Goal: Transaction & Acquisition: Purchase product/service

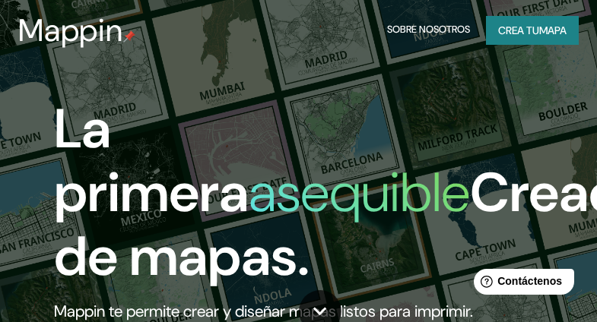
click at [539, 30] on font "mapa" at bounding box center [552, 31] width 27 height 14
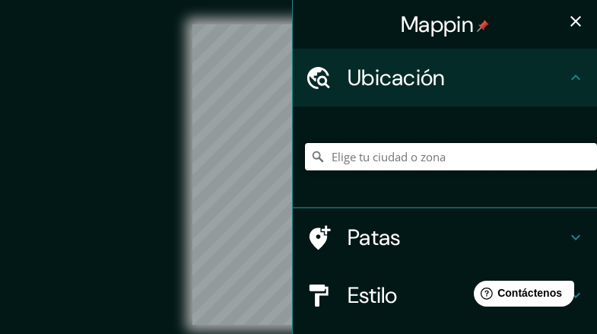
click at [376, 160] on input "Elige tu ciudad o zona" at bounding box center [451, 156] width 292 height 27
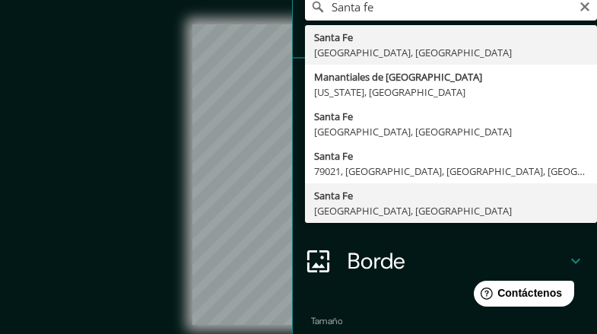
scroll to position [76, 0]
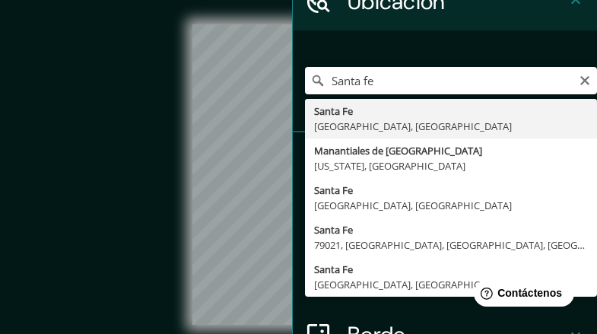
type input "[GEOGRAPHIC_DATA], [GEOGRAPHIC_DATA], [GEOGRAPHIC_DATA]"
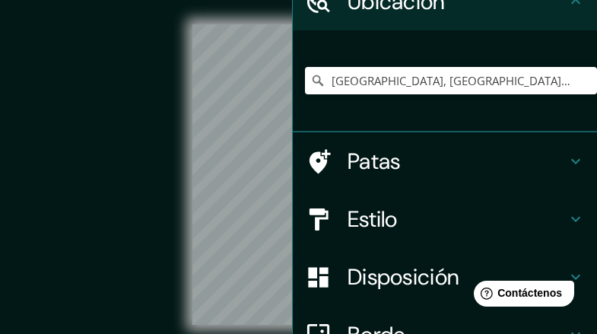
click at [294, 199] on div "Mappin Ubicación [GEOGRAPHIC_DATA], [GEOGRAPHIC_DATA], [GEOGRAPHIC_DATA] Patas …" at bounding box center [298, 195] width 597 height 390
click at [284, 199] on div "Mappin Ubicación [GEOGRAPHIC_DATA], [GEOGRAPHIC_DATA], [GEOGRAPHIC_DATA] Patas …" at bounding box center [298, 195] width 597 height 390
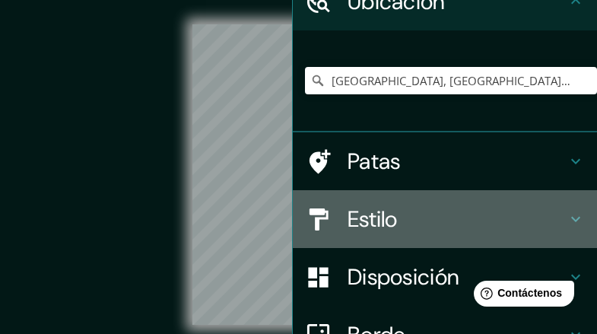
click at [571, 220] on icon at bounding box center [575, 219] width 9 height 5
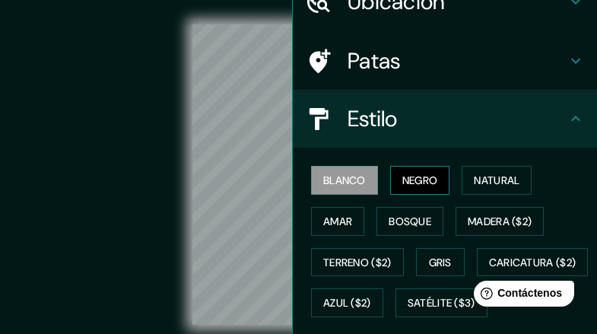
click at [410, 181] on font "Negro" at bounding box center [420, 180] width 36 height 14
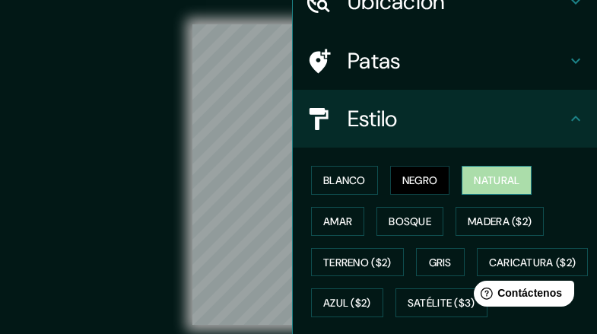
click at [474, 178] on font "Natural" at bounding box center [497, 180] width 46 height 14
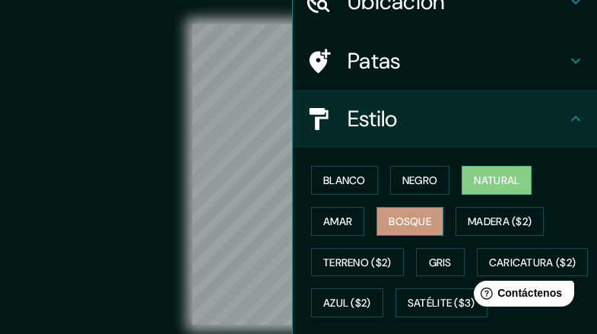
click at [389, 224] on font "Bosque" at bounding box center [410, 221] width 43 height 14
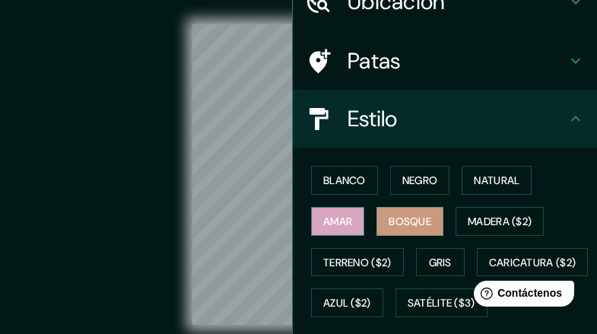
click at [325, 224] on font "Amar" at bounding box center [337, 221] width 29 height 14
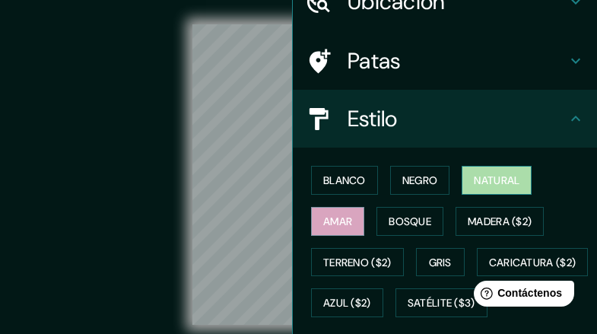
click at [478, 175] on font "Natural" at bounding box center [497, 180] width 46 height 14
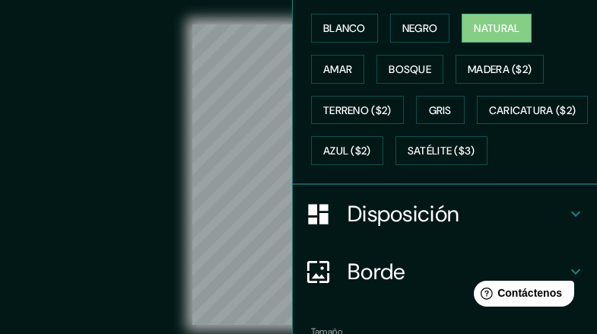
scroll to position [304, 0]
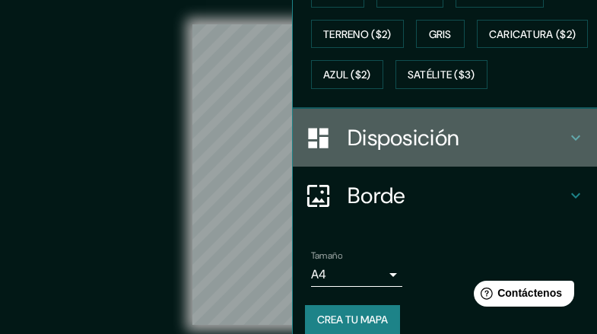
click at [567, 147] on icon at bounding box center [576, 138] width 18 height 18
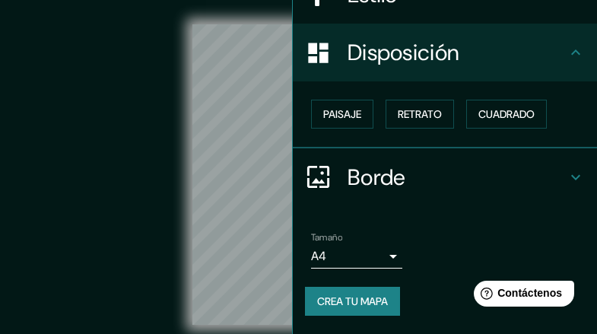
scroll to position [199, 0]
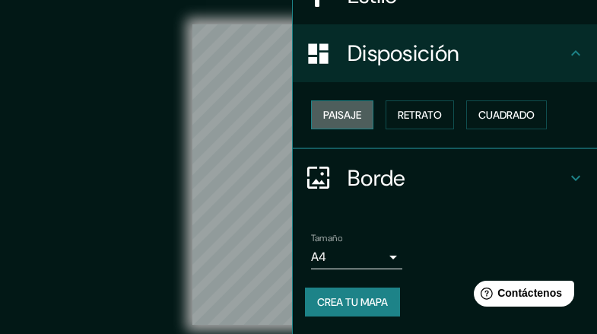
click at [338, 114] on font "Paisaje" at bounding box center [342, 115] width 38 height 14
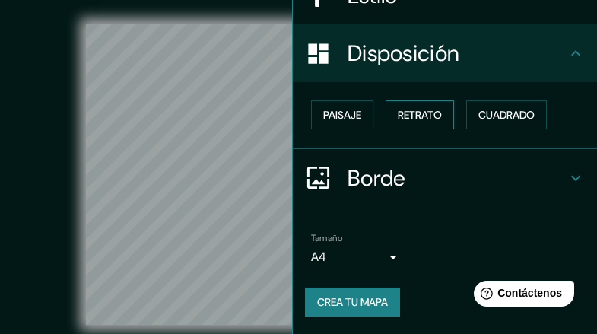
click at [418, 121] on font "Retrato" at bounding box center [420, 115] width 44 height 14
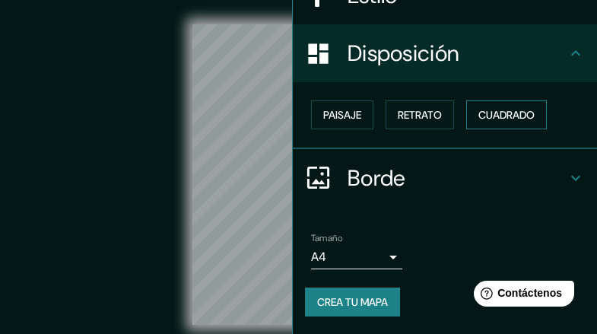
click at [486, 118] on font "Cuadrado" at bounding box center [506, 115] width 56 height 14
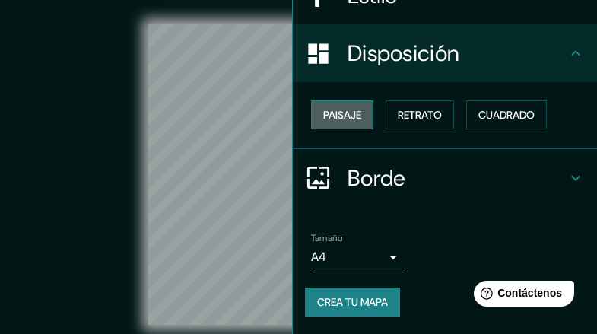
click at [325, 115] on font "Paisaje" at bounding box center [342, 115] width 38 height 14
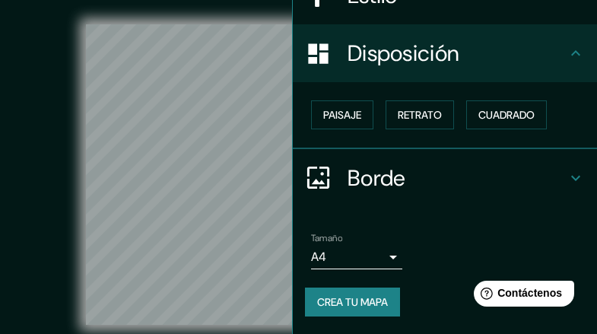
scroll to position [40, 0]
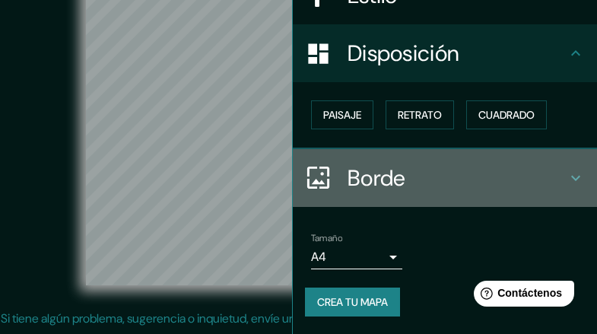
click at [567, 174] on icon at bounding box center [576, 178] width 18 height 18
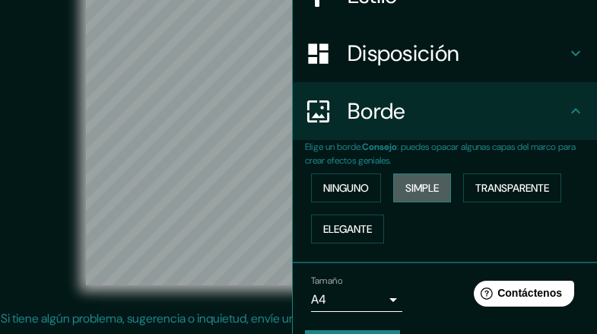
click at [412, 189] on font "Simple" at bounding box center [421, 188] width 33 height 14
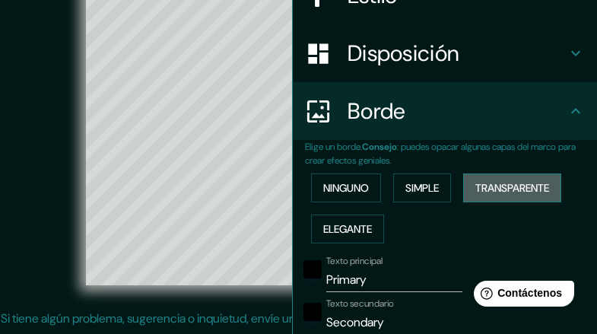
click at [485, 193] on font "Transparente" at bounding box center [512, 188] width 74 height 14
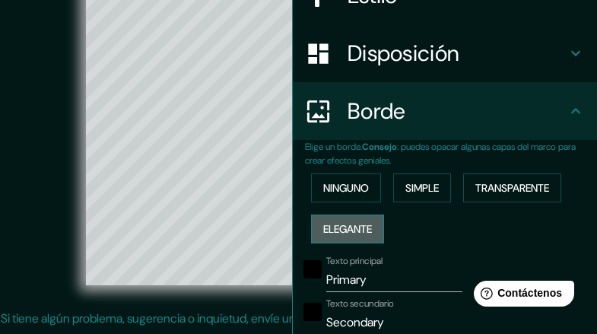
click at [335, 228] on font "Elegante" at bounding box center [347, 229] width 49 height 14
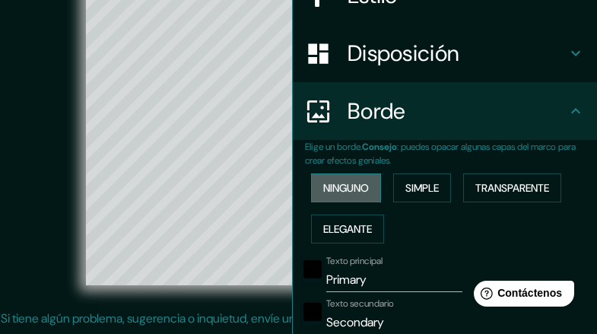
click at [333, 191] on font "Ninguno" at bounding box center [346, 188] width 46 height 14
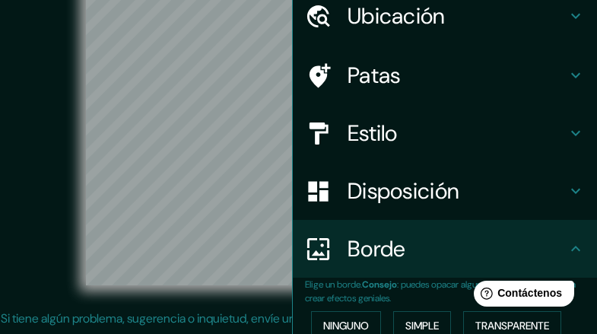
scroll to position [14, 0]
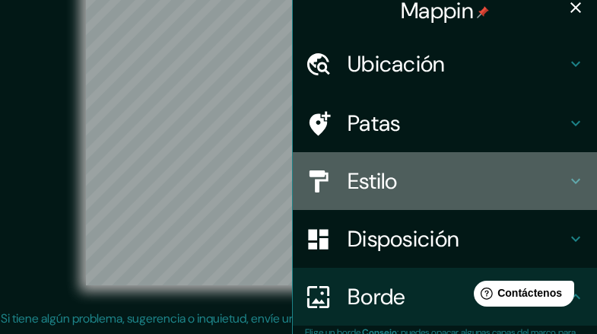
click at [567, 183] on icon at bounding box center [576, 181] width 18 height 18
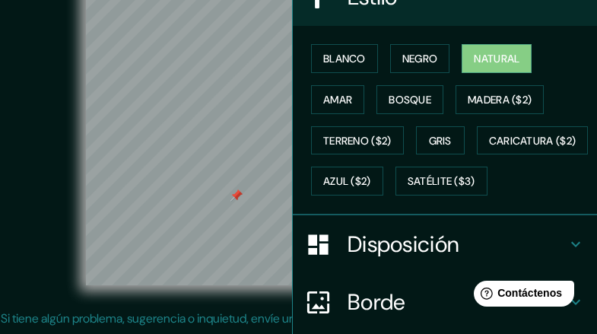
scroll to position [135, 0]
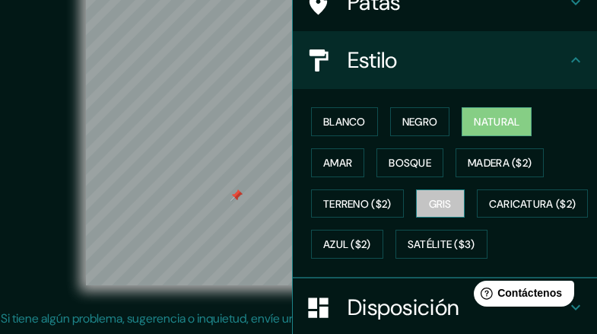
click at [444, 205] on font "Gris" at bounding box center [440, 204] width 23 height 14
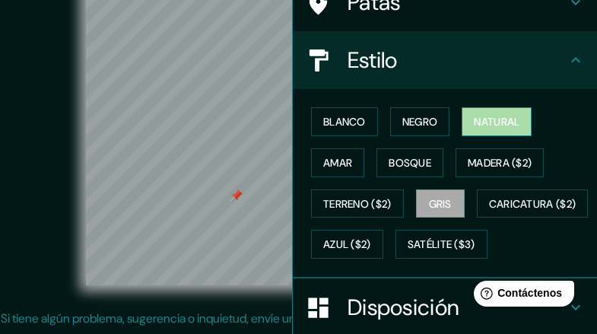
click at [485, 121] on font "Natural" at bounding box center [497, 122] width 46 height 14
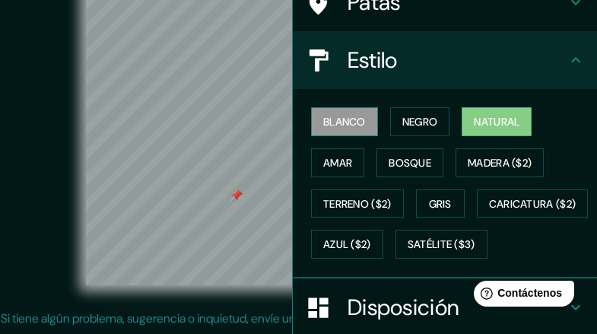
click at [341, 125] on font "Blanco" at bounding box center [344, 122] width 43 height 14
click at [487, 127] on font "Natural" at bounding box center [497, 122] width 46 height 14
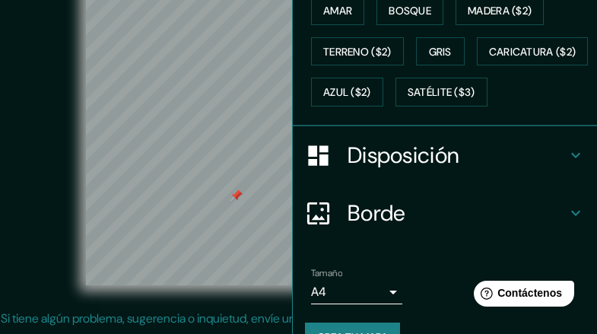
scroll to position [363, 0]
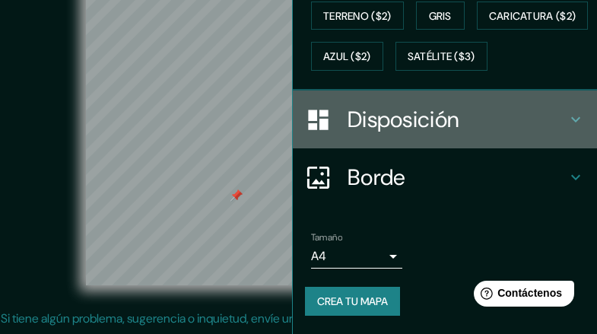
click at [571, 120] on icon at bounding box center [575, 119] width 9 height 5
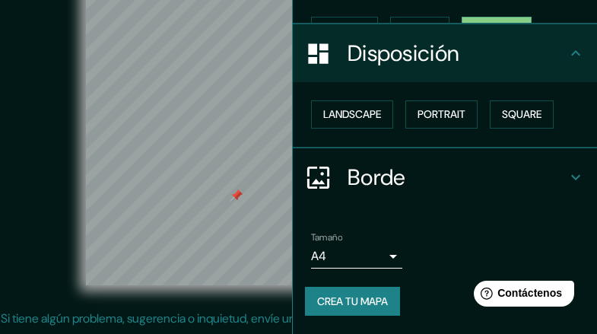
scroll to position [198, 0]
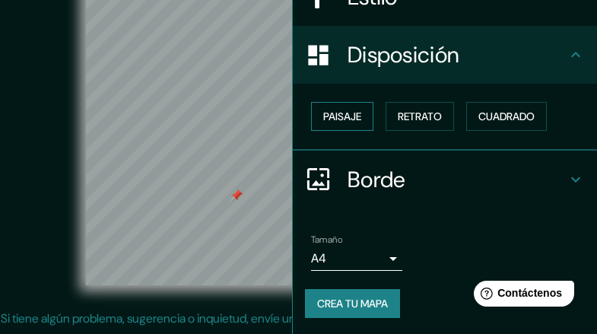
click at [330, 117] on font "Paisaje" at bounding box center [342, 117] width 38 height 14
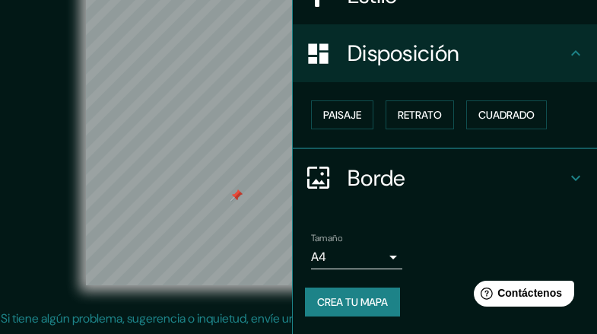
click at [349, 303] on font "Crea tu mapa" at bounding box center [352, 302] width 71 height 14
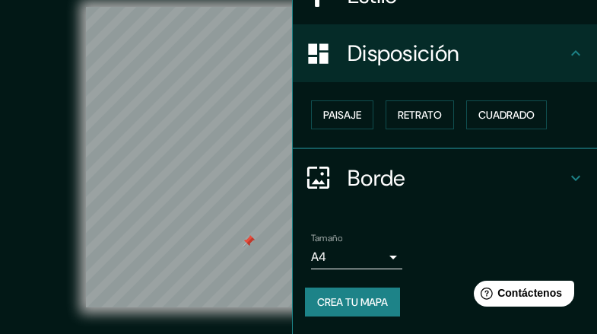
scroll to position [0, 0]
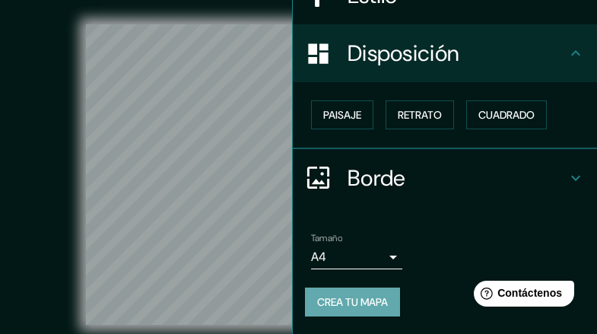
click at [329, 304] on font "Crea tu mapa" at bounding box center [352, 302] width 71 height 14
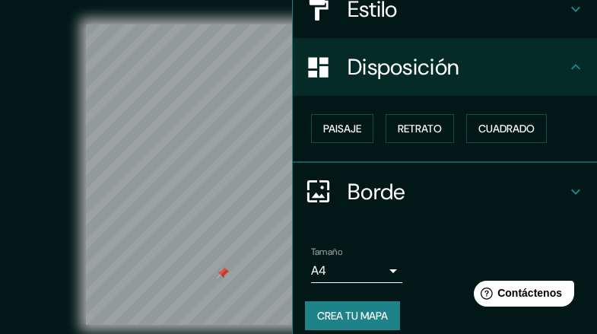
scroll to position [199, 0]
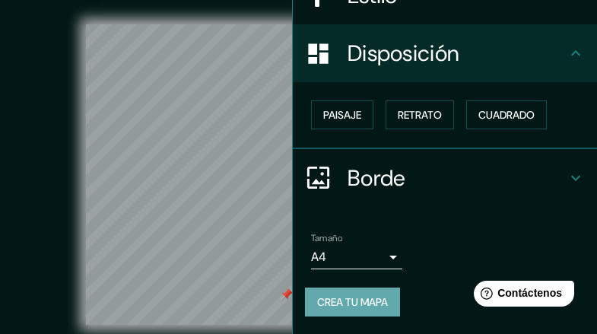
click at [363, 294] on font "Crea tu mapa" at bounding box center [352, 302] width 71 height 20
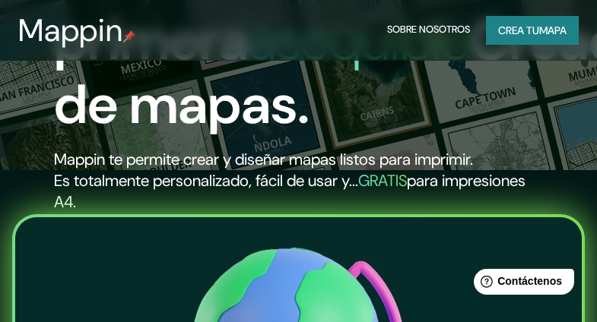
click at [525, 30] on font "Crea tu" at bounding box center [518, 31] width 41 height 14
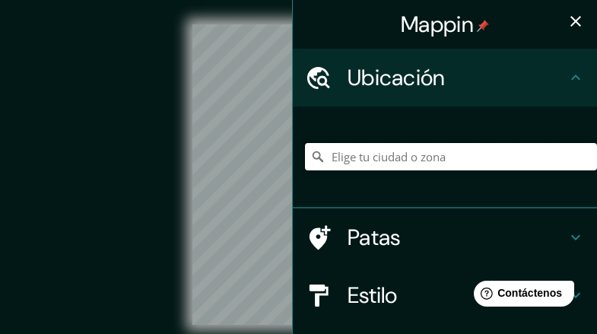
click at [380, 156] on input "Elige tu ciudad o zona" at bounding box center [451, 156] width 292 height 27
click at [354, 157] on input "Elige tu ciudad o zona" at bounding box center [451, 156] width 292 height 27
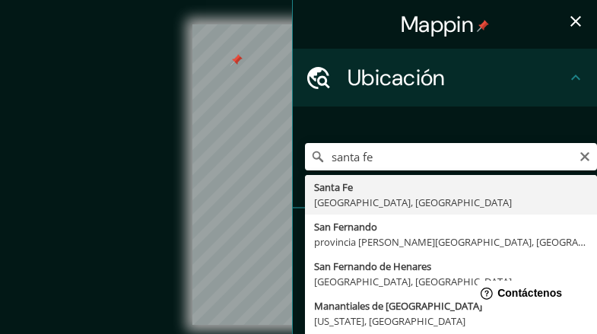
type input "[GEOGRAPHIC_DATA], [GEOGRAPHIC_DATA], [GEOGRAPHIC_DATA]"
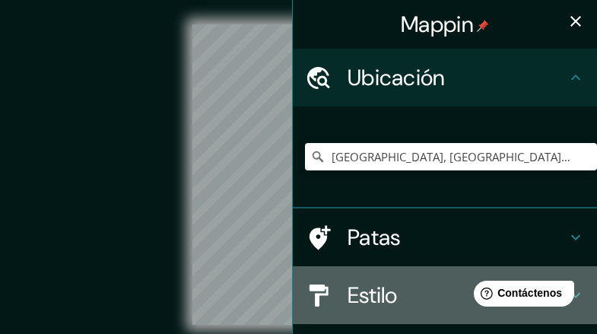
click at [351, 303] on font "Estilo" at bounding box center [373, 295] width 50 height 29
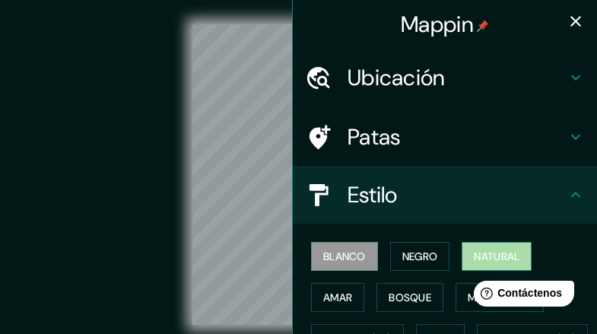
click at [475, 252] on font "Natural" at bounding box center [497, 256] width 46 height 14
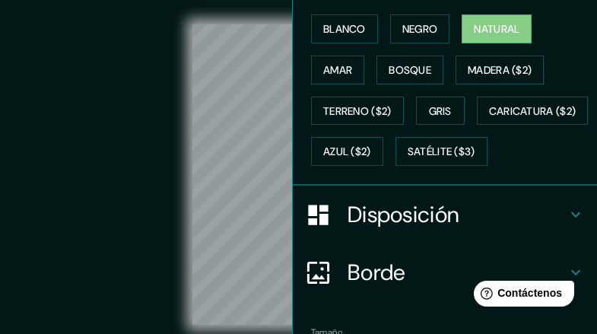
scroll to position [304, 0]
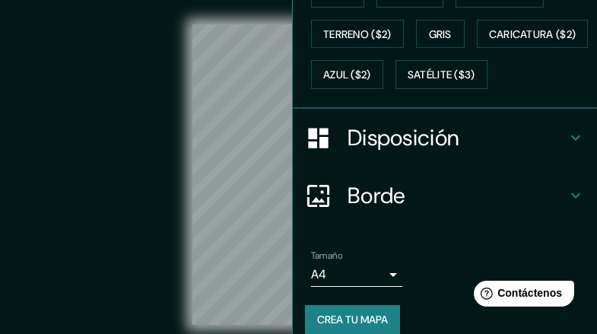
click at [554, 151] on h4 "Disposición" at bounding box center [457, 137] width 219 height 27
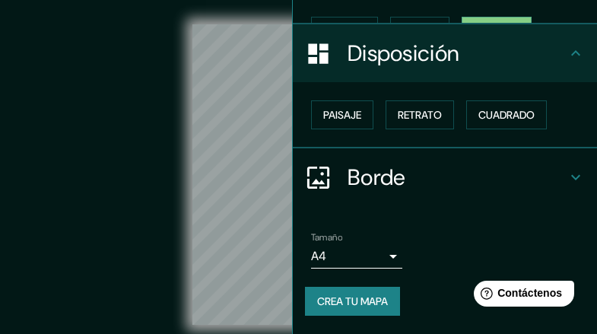
scroll to position [199, 0]
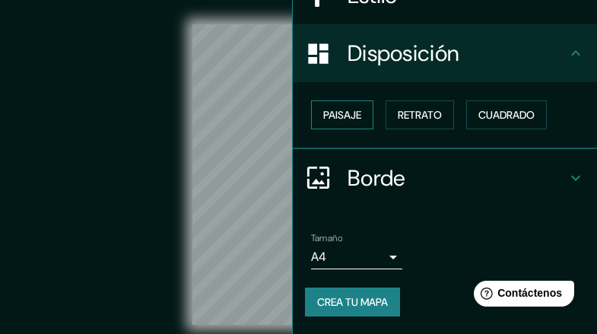
click at [336, 113] on font "Paisaje" at bounding box center [342, 115] width 38 height 14
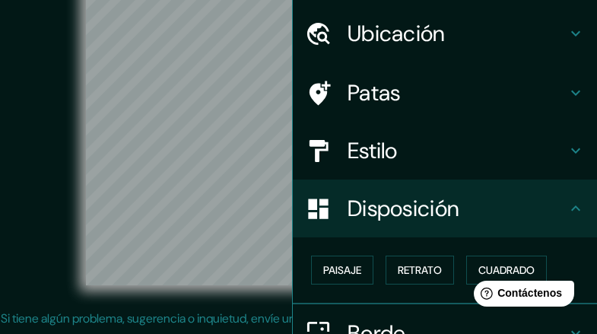
scroll to position [0, 0]
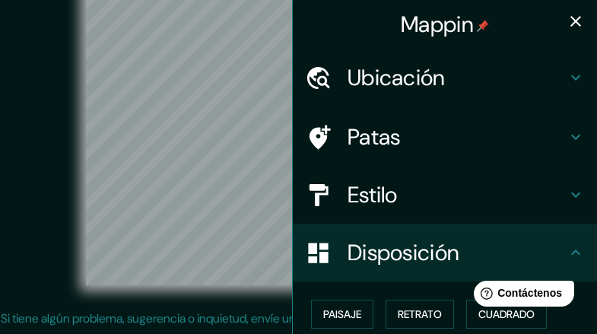
click at [541, 194] on h4 "Estilo" at bounding box center [457, 194] width 219 height 27
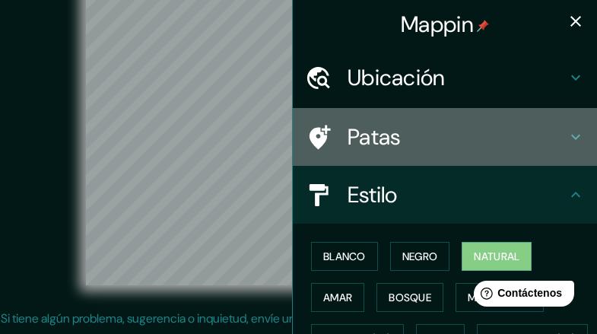
click at [449, 144] on h4 "Patas" at bounding box center [457, 136] width 219 height 27
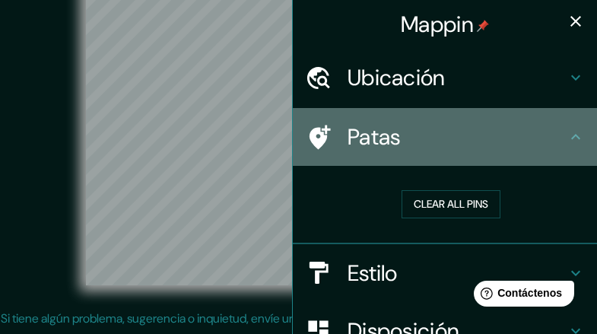
click at [567, 134] on icon at bounding box center [576, 137] width 18 height 18
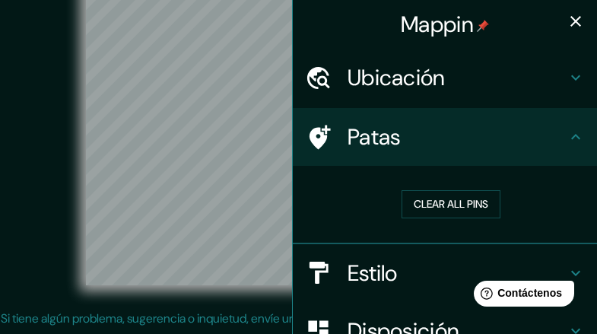
click at [571, 78] on icon at bounding box center [575, 77] width 9 height 5
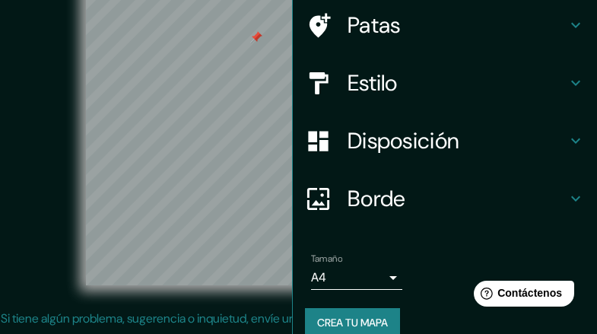
scroll to position [228, 0]
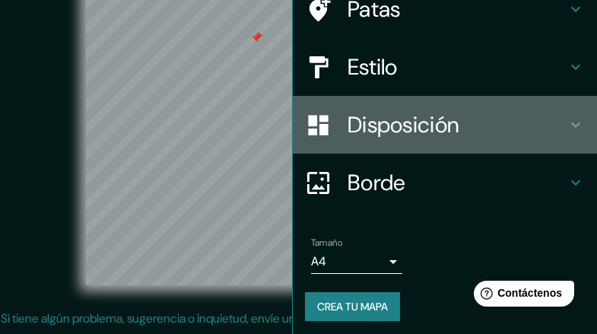
click at [569, 124] on icon at bounding box center [576, 125] width 18 height 18
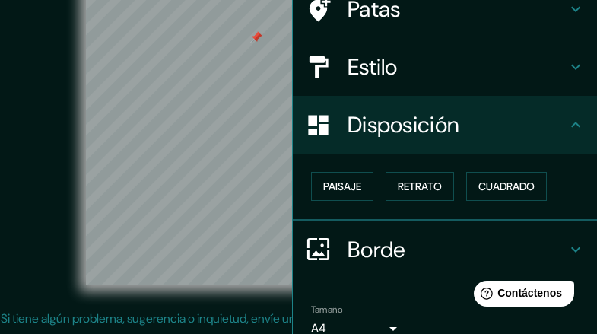
scroll to position [128, 0]
click at [329, 182] on font "Paisaje" at bounding box center [342, 186] width 38 height 14
click at [567, 250] on icon at bounding box center [576, 249] width 18 height 18
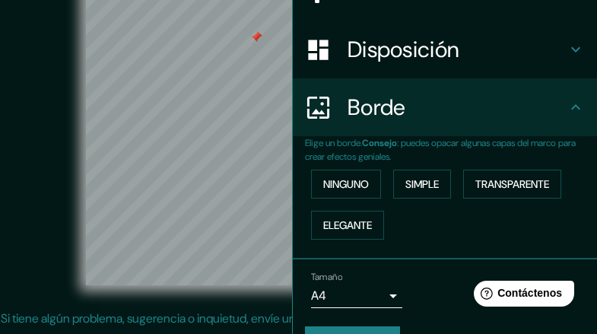
scroll to position [204, 0]
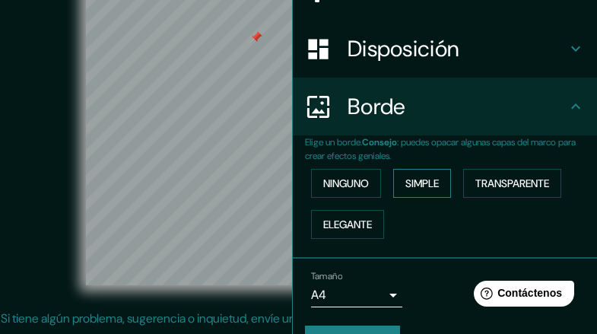
click at [409, 180] on font "Simple" at bounding box center [421, 183] width 33 height 14
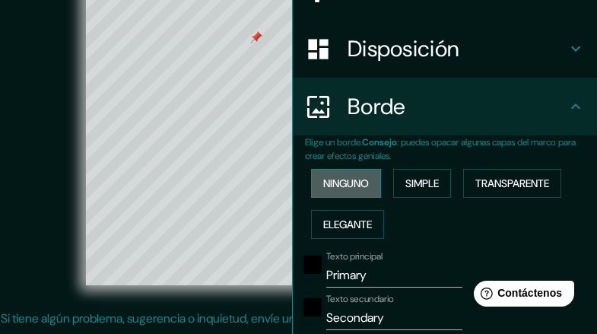
click at [344, 177] on font "Ninguno" at bounding box center [346, 183] width 46 height 14
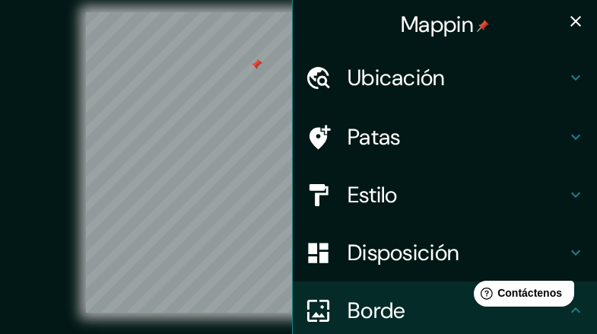
scroll to position [0, 0]
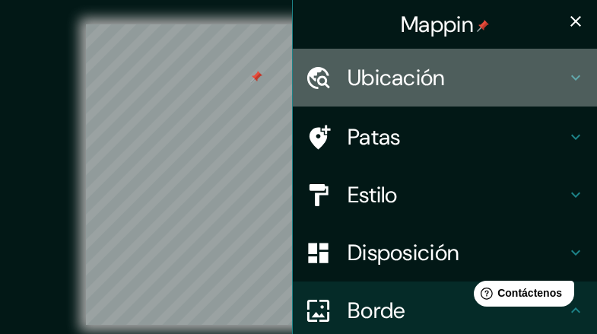
click at [420, 81] on font "Ubicación" at bounding box center [397, 77] width 98 height 29
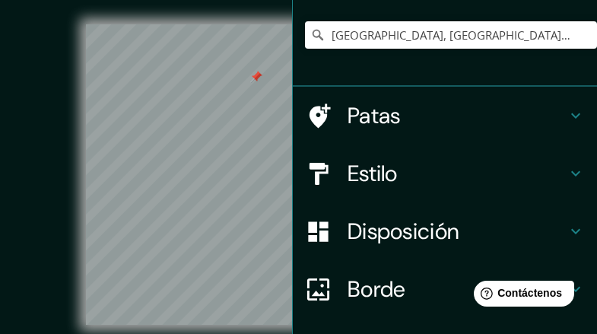
scroll to position [157, 0]
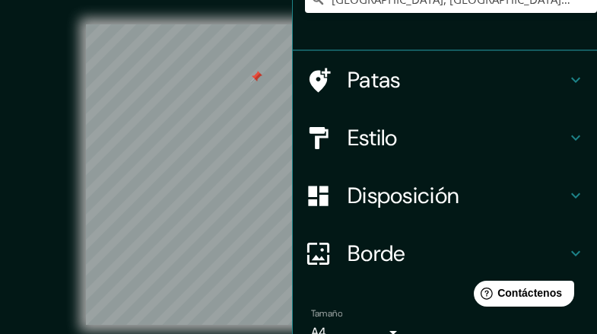
click at [567, 137] on icon at bounding box center [576, 138] width 18 height 18
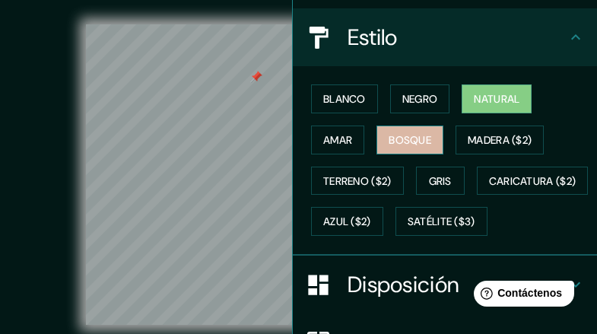
click at [408, 133] on font "Bosque" at bounding box center [410, 140] width 43 height 14
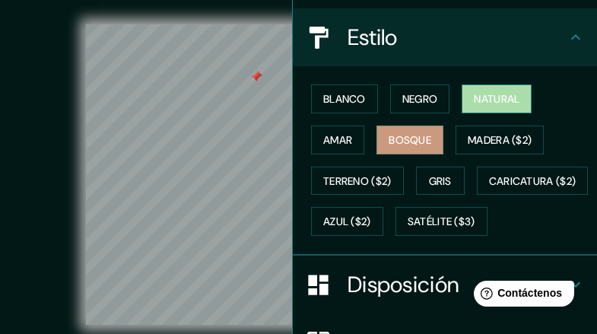
click at [479, 97] on font "Natural" at bounding box center [497, 99] width 46 height 14
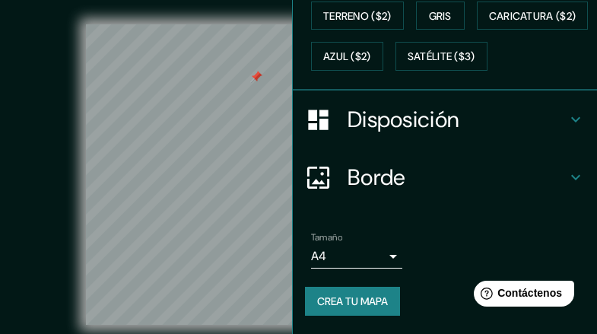
scroll to position [363, 0]
click at [285, 183] on div "Mappin Ubicación Santa Fe, Provincia de Santa Fe, Argentina Patas Estilo Blanco…" at bounding box center [298, 195] width 597 height 390
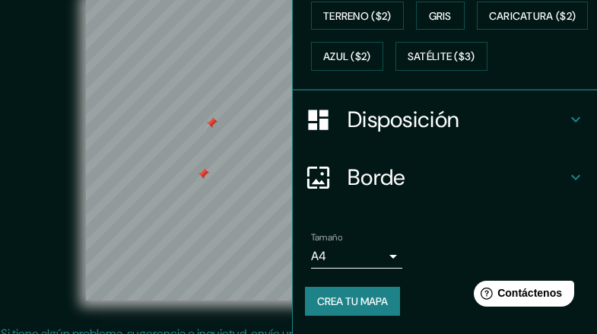
scroll to position [40, 0]
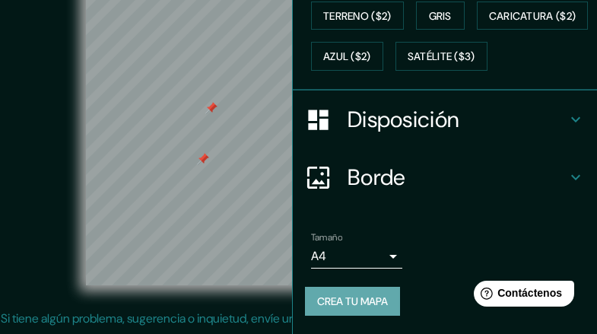
click at [347, 300] on font "Crea tu mapa" at bounding box center [352, 301] width 71 height 14
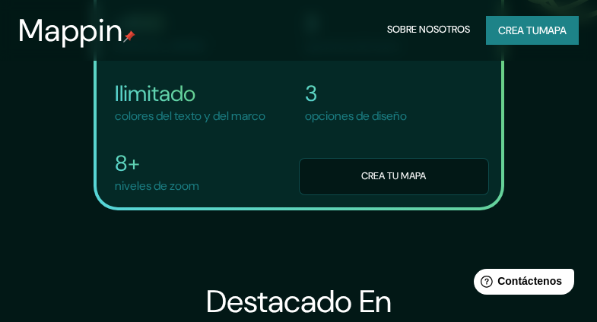
scroll to position [2589, 0]
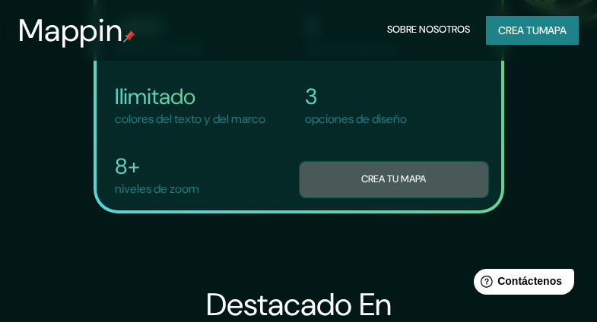
click at [356, 198] on button "Crea tu mapa" at bounding box center [394, 179] width 190 height 37
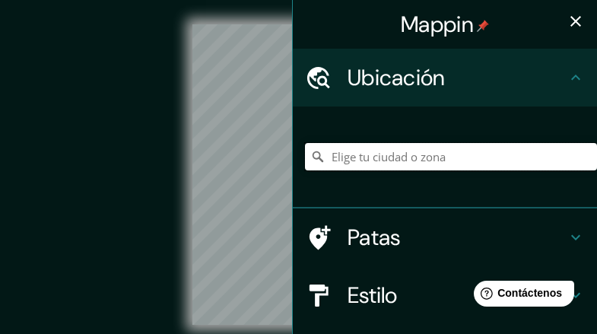
click at [367, 158] on input "Elige tu ciudad o zona" at bounding box center [451, 156] width 292 height 27
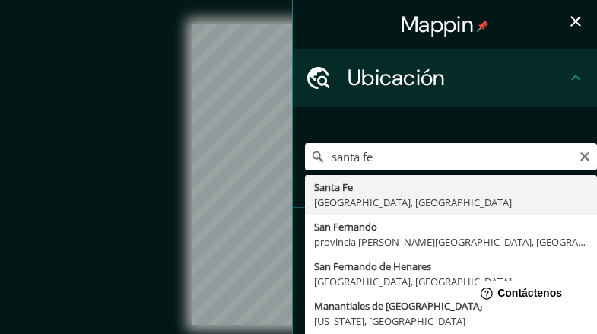
type input "[GEOGRAPHIC_DATA], [GEOGRAPHIC_DATA], [GEOGRAPHIC_DATA]"
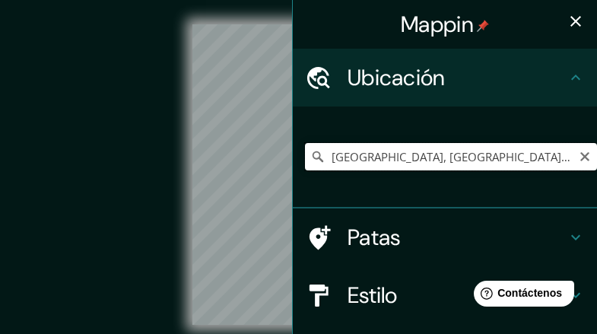
click at [293, 170] on div "[GEOGRAPHIC_DATA], [GEOGRAPHIC_DATA], [GEOGRAPHIC_DATA]" at bounding box center [445, 157] width 304 height 102
click at [189, 192] on div "© Mapbox © OpenStreetMap Improve this map" at bounding box center [299, 174] width 538 height 300
click at [154, 216] on div "© Mapbox © OpenStreetMap Improve this map" at bounding box center [299, 174] width 538 height 300
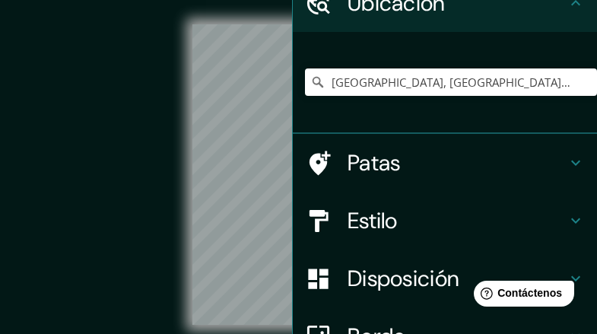
scroll to position [76, 0]
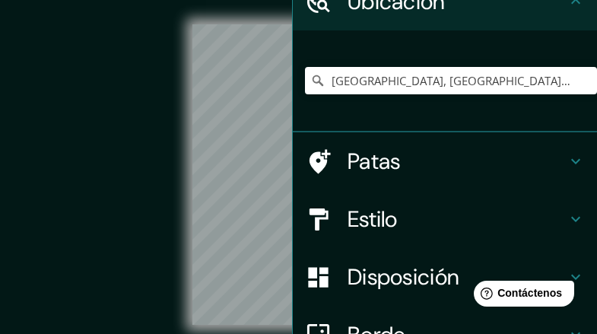
click at [567, 221] on icon at bounding box center [576, 219] width 18 height 18
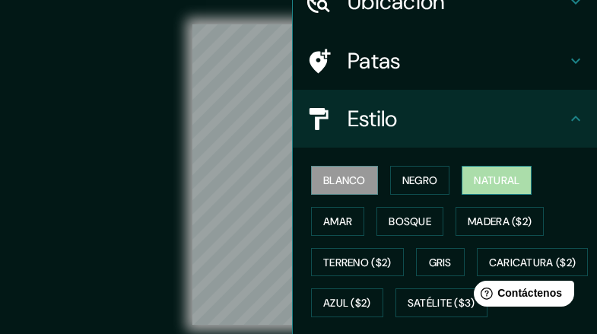
click at [492, 178] on font "Natural" at bounding box center [497, 180] width 46 height 14
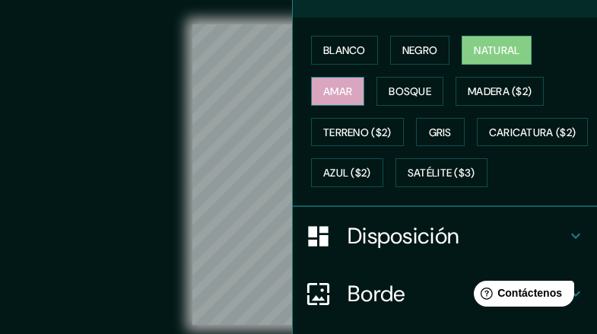
scroll to position [228, 0]
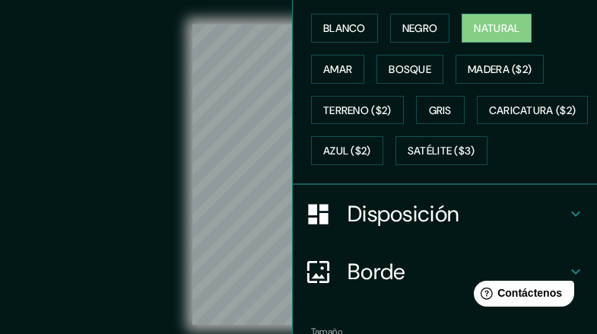
click at [567, 223] on icon at bounding box center [576, 214] width 18 height 18
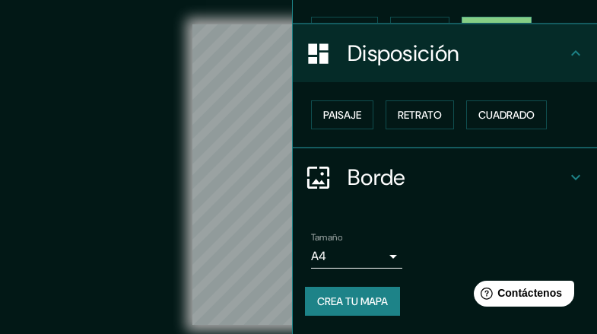
scroll to position [199, 0]
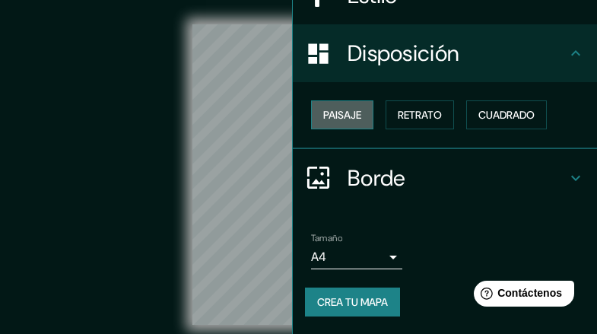
click at [343, 110] on font "Paisaje" at bounding box center [342, 115] width 38 height 14
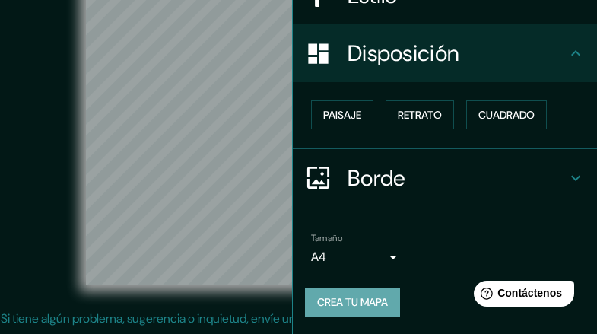
click at [362, 300] on font "Crea tu mapa" at bounding box center [352, 302] width 71 height 14
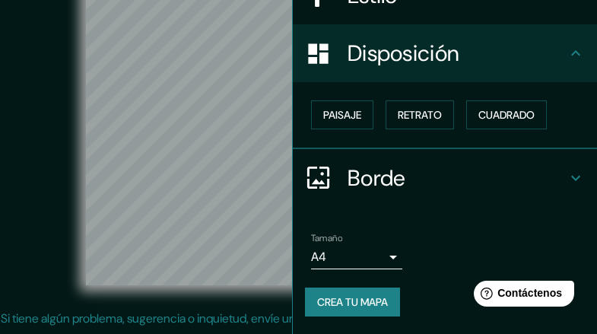
click at [286, 170] on div "Mappin Ubicación [GEOGRAPHIC_DATA], [GEOGRAPHIC_DATA], [GEOGRAPHIC_DATA] Patas …" at bounding box center [298, 155] width 597 height 390
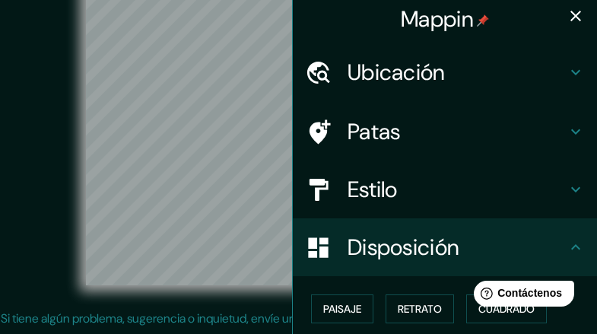
scroll to position [0, 0]
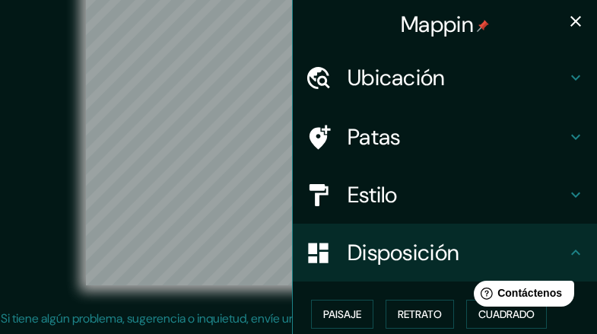
click at [464, 78] on h4 "Ubicación" at bounding box center [457, 77] width 219 height 27
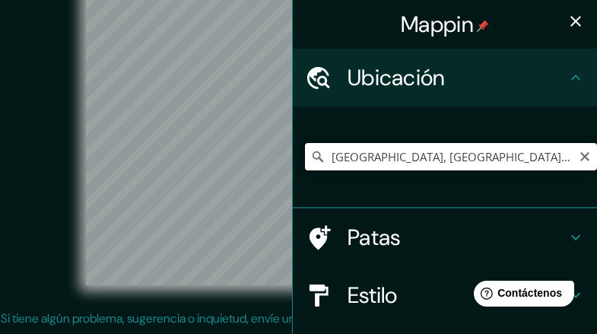
drag, startPoint x: 325, startPoint y: 157, endPoint x: 543, endPoint y: 160, distance: 217.5
click at [543, 160] on input "[GEOGRAPHIC_DATA], [GEOGRAPHIC_DATA], [GEOGRAPHIC_DATA]" at bounding box center [451, 156] width 292 height 27
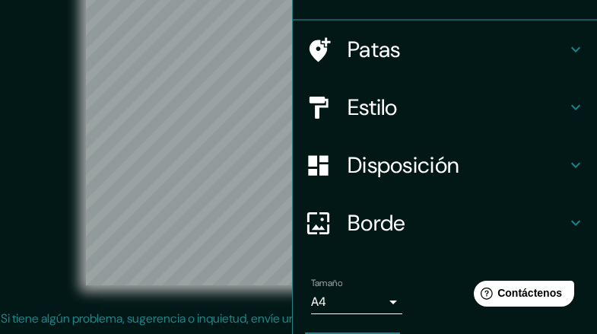
scroll to position [228, 0]
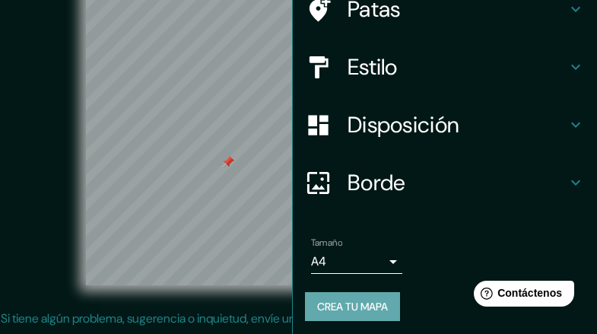
click at [319, 300] on font "Crea tu mapa" at bounding box center [352, 307] width 71 height 14
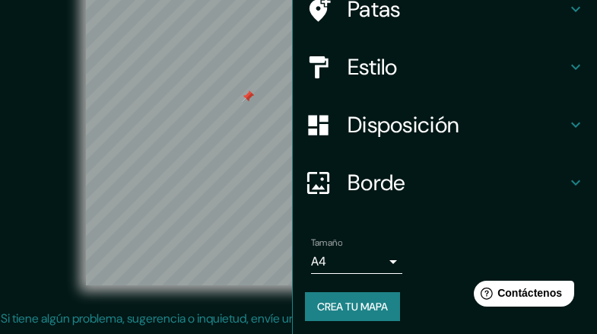
click at [567, 180] on icon at bounding box center [576, 182] width 18 height 18
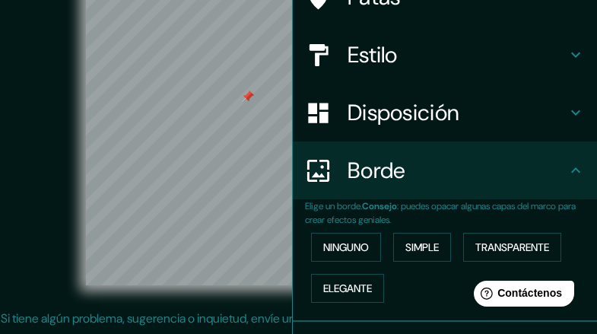
scroll to position [128, 0]
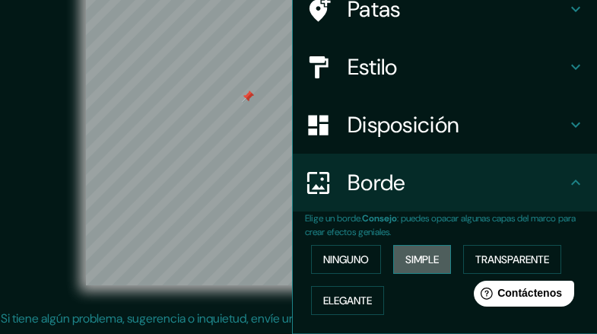
click at [430, 259] on font "Simple" at bounding box center [421, 259] width 33 height 14
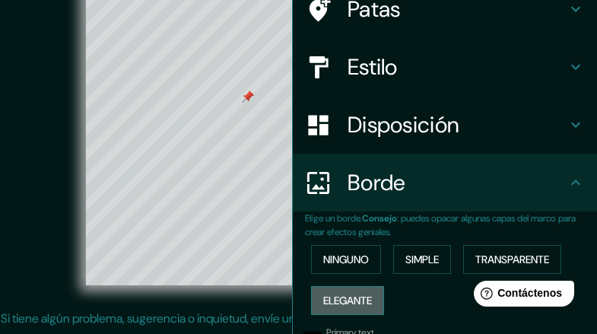
click at [346, 302] on font "Elegante" at bounding box center [347, 301] width 49 height 14
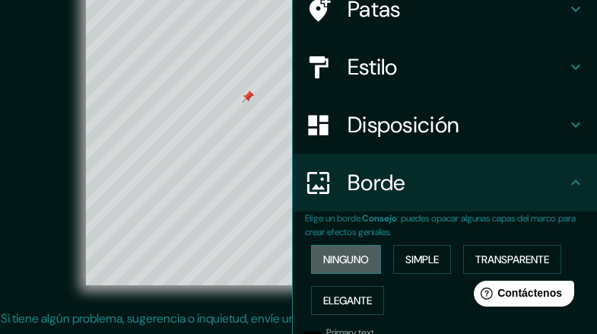
click at [350, 262] on font "Ninguno" at bounding box center [346, 259] width 46 height 14
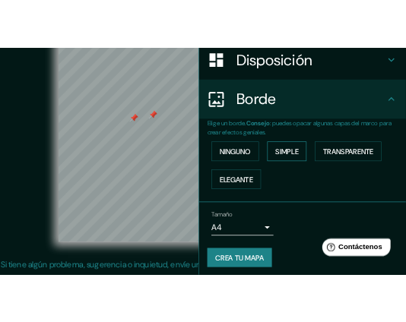
scroll to position [242, 0]
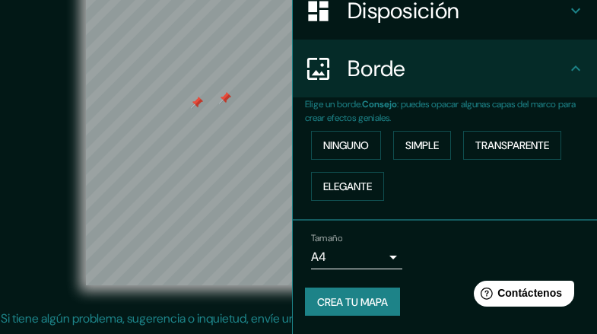
click at [336, 299] on font "Crea tu mapa" at bounding box center [352, 302] width 71 height 14
click at [281, 231] on div "Mappin Ubicación [GEOGRAPHIC_DATA], [GEOGRAPHIC_DATA], [GEOGRAPHIC_DATA] Patas …" at bounding box center [298, 155] width 597 height 390
click at [385, 257] on body "Mappin Ubicación Santa Fe, Provincia de Santa Fe, Argentina Patas Estilo Dispos…" at bounding box center [298, 127] width 597 height 334
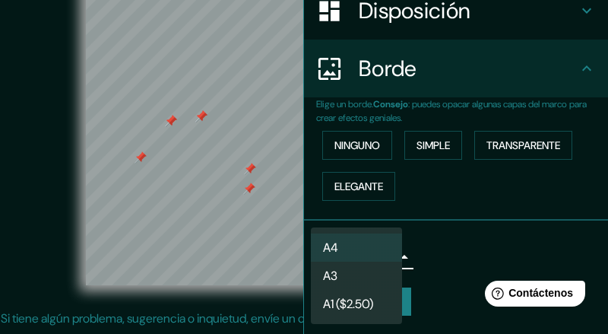
click at [354, 276] on li "A3" at bounding box center [356, 276] width 91 height 28
type input "a4"
